Goal: Navigation & Orientation: Find specific page/section

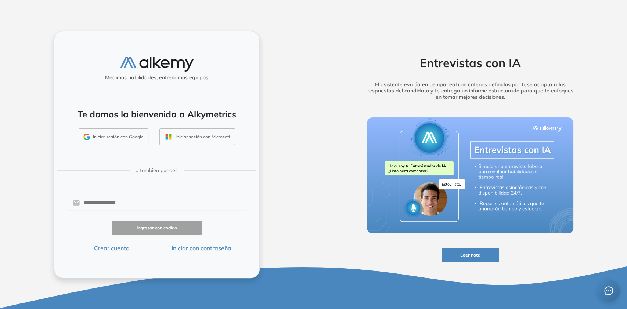
click at [121, 138] on button "Iniciar sesión con Google" at bounding box center [114, 137] width 70 height 17
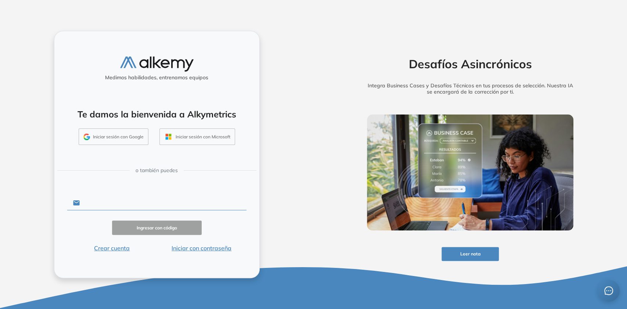
click at [171, 202] on input "text" at bounding box center [163, 203] width 166 height 14
type input "**********"
click at [155, 225] on button "Ingresar con código" at bounding box center [157, 228] width 90 height 14
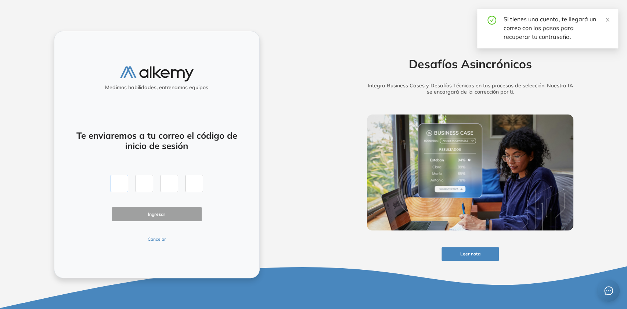
click at [118, 185] on input "text" at bounding box center [120, 184] width 18 height 18
click at [118, 186] on input "text" at bounding box center [120, 184] width 18 height 18
click at [120, 185] on input "text" at bounding box center [120, 184] width 18 height 18
type input "*"
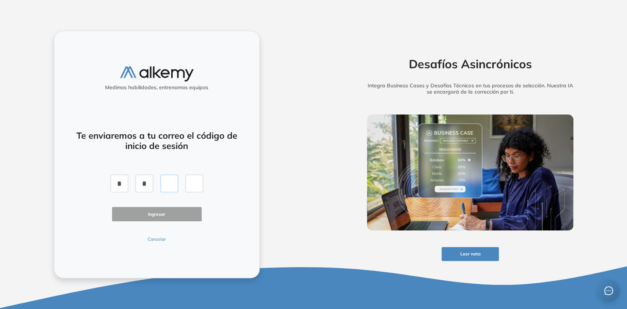
type input "*"
click at [142, 214] on button "Ingresar" at bounding box center [157, 214] width 90 height 14
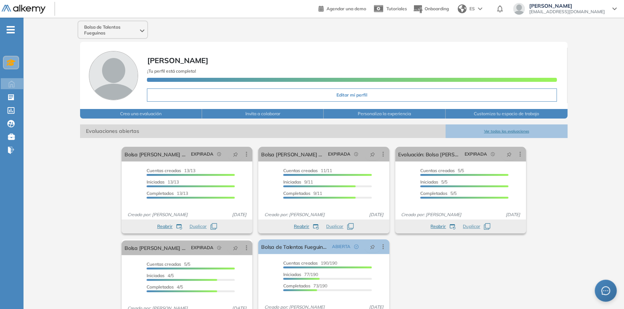
click at [10, 30] on icon "-" at bounding box center [11, 29] width 8 height 1
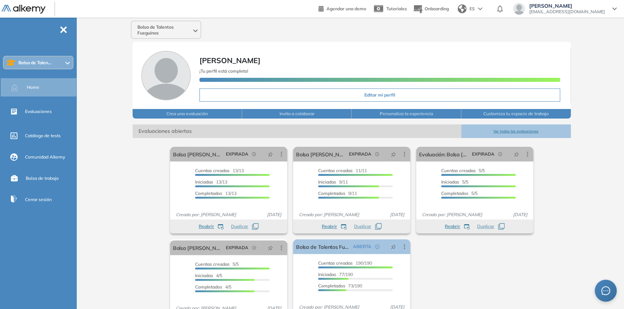
click at [194, 27] on div at bounding box center [195, 30] width 4 height 6
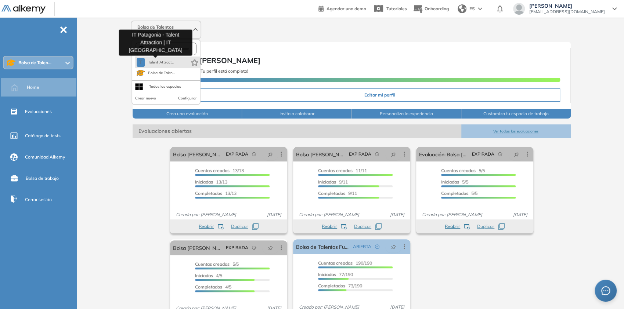
click at [164, 64] on span "Talent Attract..." at bounding box center [161, 63] width 26 height 6
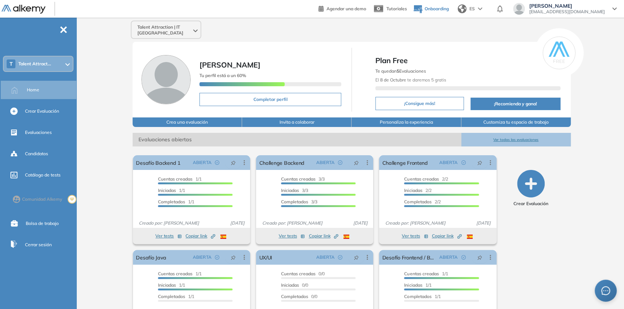
click at [447, 10] on span "Onboarding" at bounding box center [437, 9] width 24 height 6
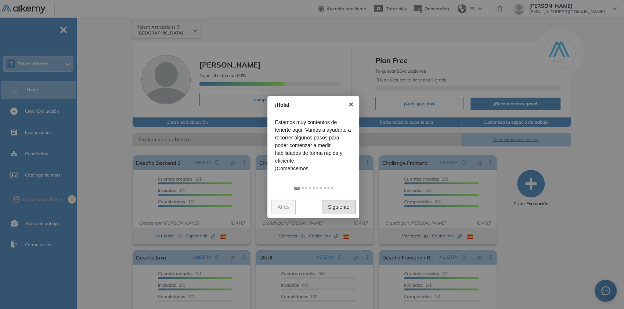
click at [338, 210] on link "Siguiente" at bounding box center [339, 207] width 34 height 14
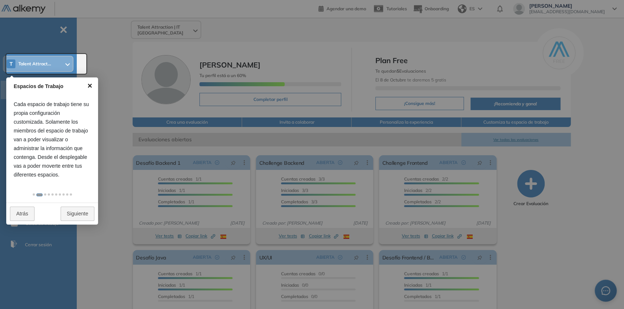
click at [90, 84] on link "×" at bounding box center [90, 86] width 17 height 17
